Goal: Check status: Check status

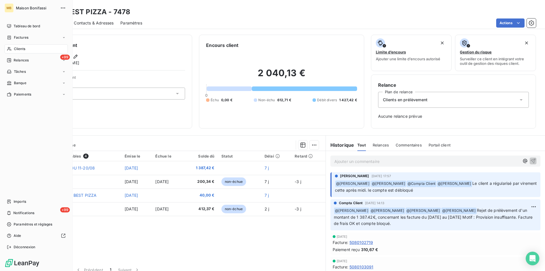
click at [25, 50] on span "Clients" at bounding box center [19, 48] width 11 height 5
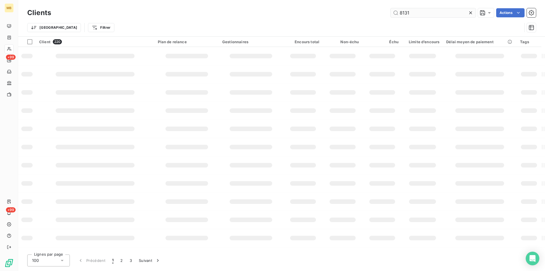
type input "8131"
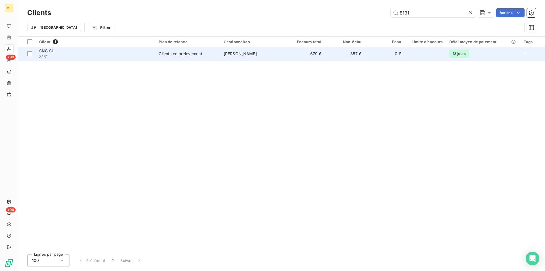
click at [308, 55] on td "679 €" at bounding box center [305, 54] width 40 height 14
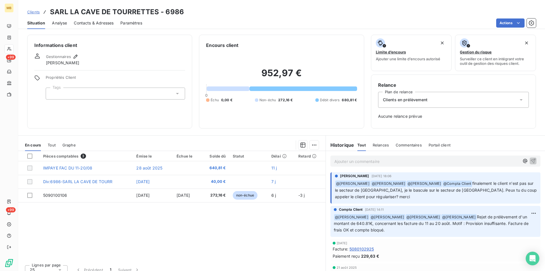
click at [34, 11] on span "Clients" at bounding box center [33, 12] width 12 height 5
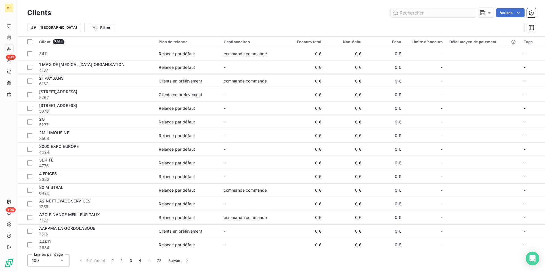
click at [414, 11] on input "text" at bounding box center [433, 12] width 85 height 9
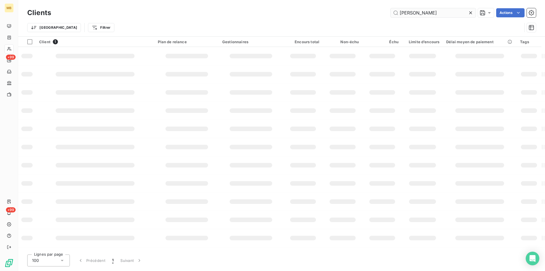
type input "[PERSON_NAME]"
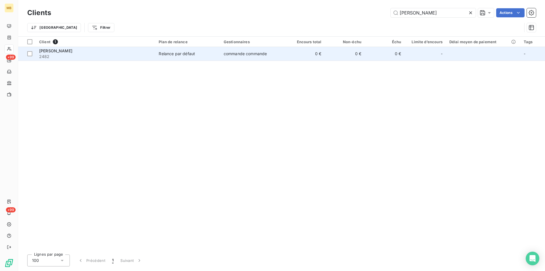
click at [135, 54] on span "2482" at bounding box center [95, 57] width 113 height 6
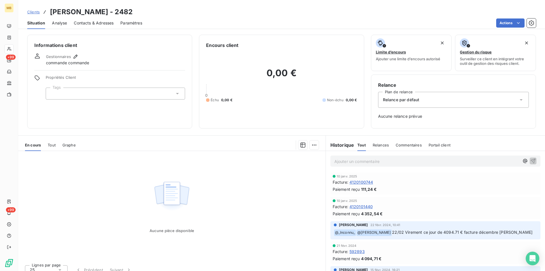
click at [34, 12] on span "Clients" at bounding box center [33, 12] width 12 height 5
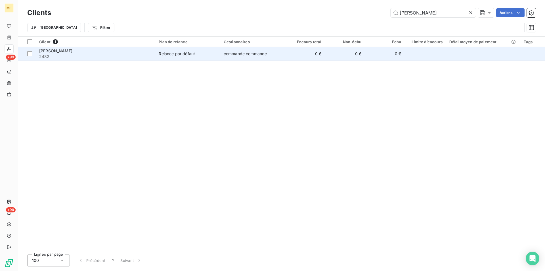
click at [116, 51] on div "[PERSON_NAME]" at bounding box center [95, 51] width 113 height 6
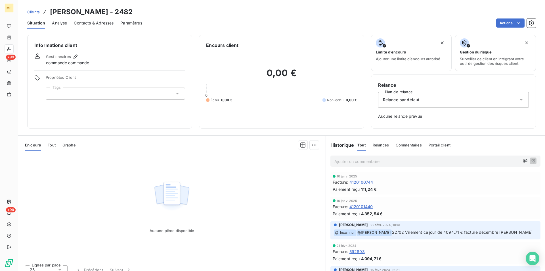
click at [378, 145] on span "Relances" at bounding box center [381, 145] width 16 height 5
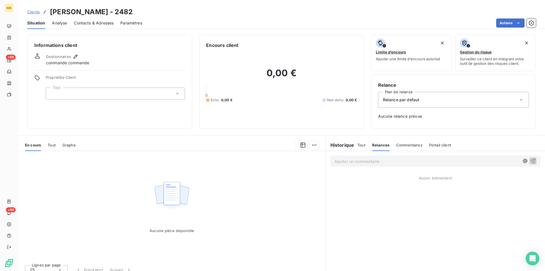
click at [358, 145] on span "Tout" at bounding box center [362, 145] width 8 height 5
